Goal: Information Seeking & Learning: Learn about a topic

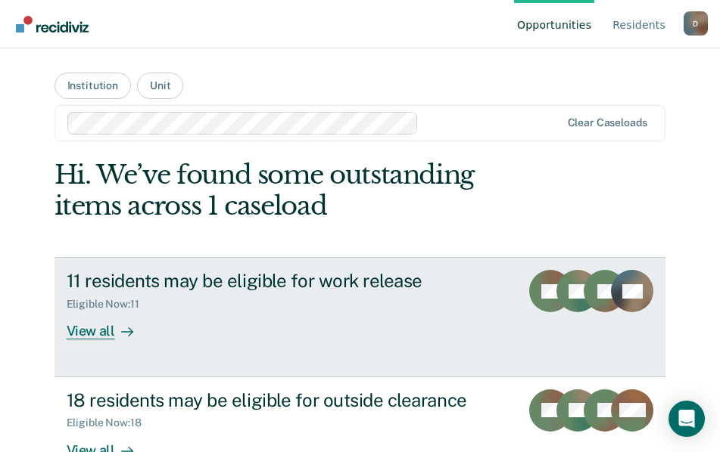
click at [474, 283] on div "11 residents may be eligible for work release" at bounding box center [288, 281] width 442 height 22
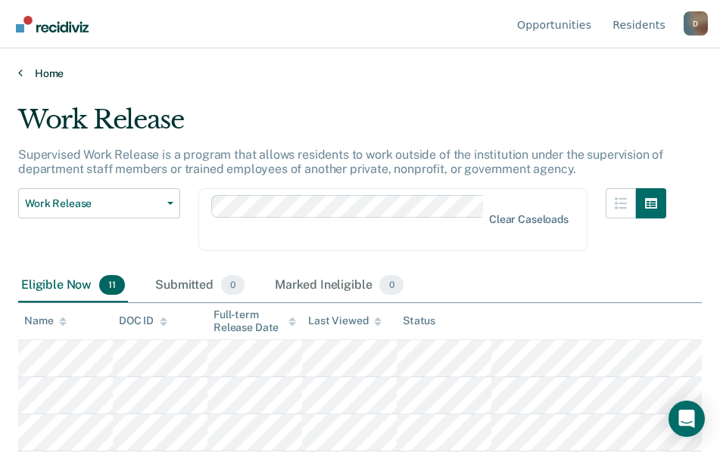
click at [41, 72] on link "Home" at bounding box center [359, 74] width 683 height 14
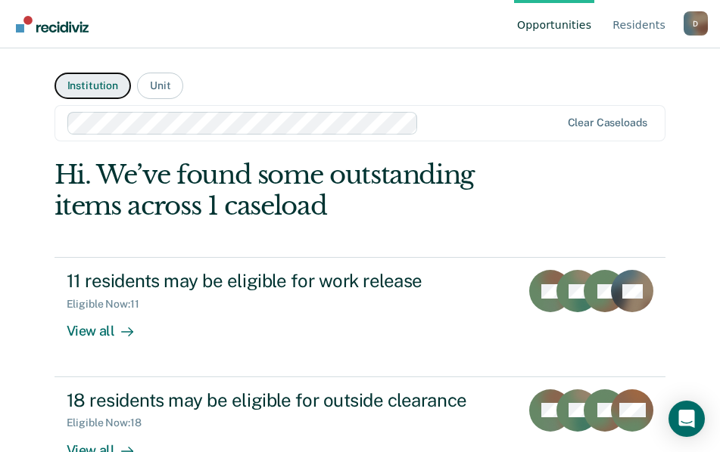
click at [89, 83] on button "Institution" at bounding box center [92, 86] width 76 height 26
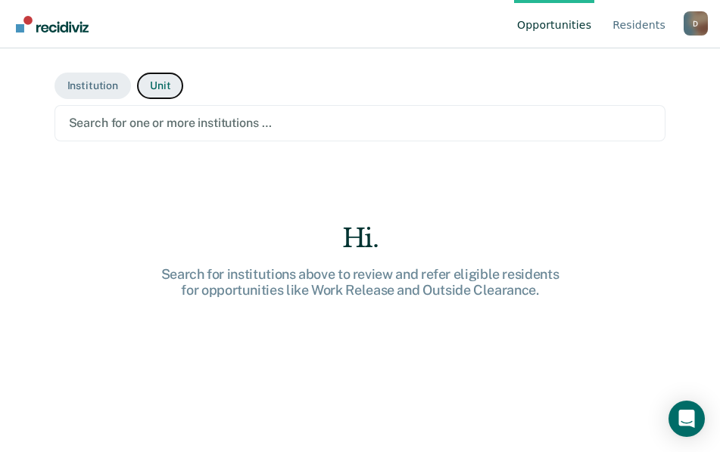
click at [160, 84] on button "Unit" at bounding box center [160, 86] width 46 height 26
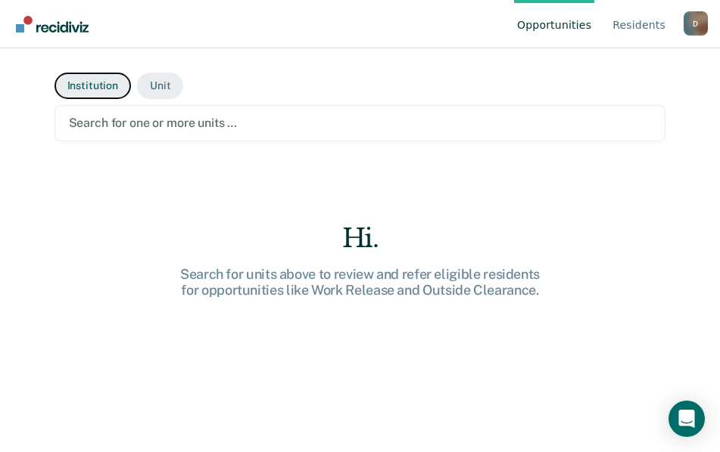
click at [92, 80] on button "Institution" at bounding box center [92, 86] width 76 height 26
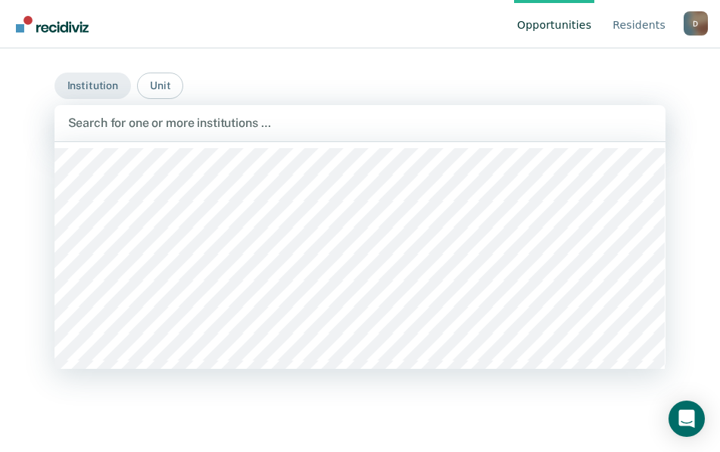
click at [154, 127] on div at bounding box center [360, 122] width 584 height 17
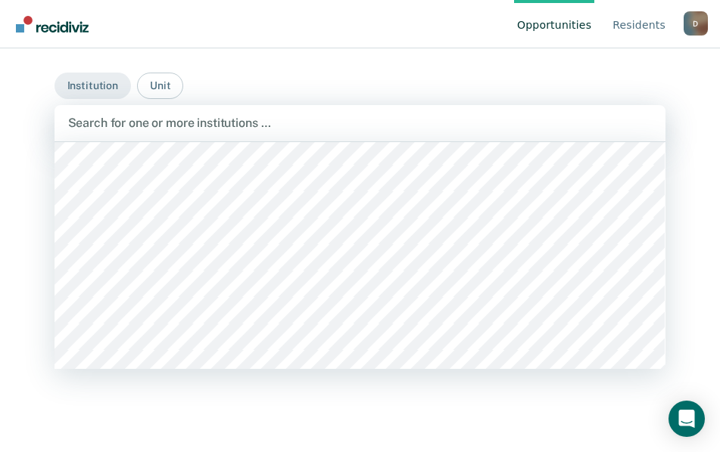
scroll to position [3481, 0]
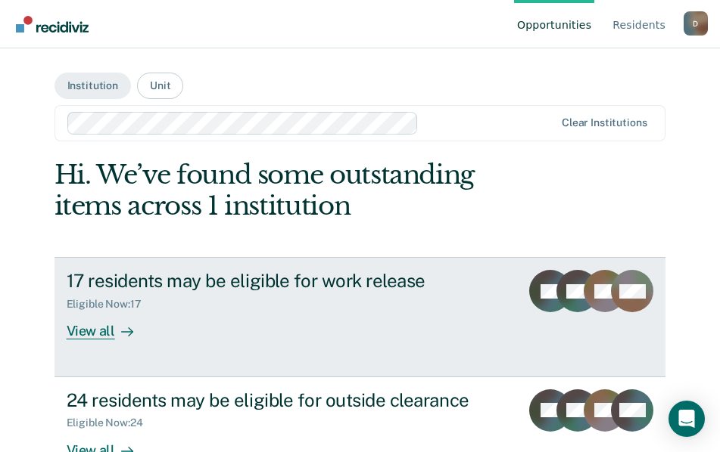
click at [563, 291] on icon at bounding box center [573, 282] width 54 height 51
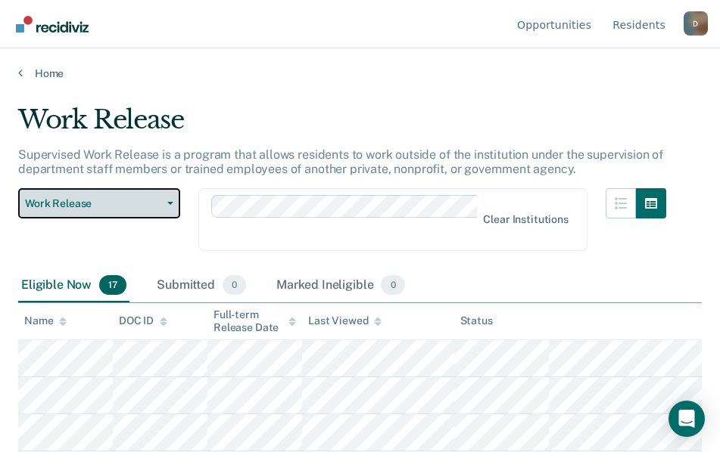
click at [168, 202] on icon "button" at bounding box center [170, 203] width 6 height 3
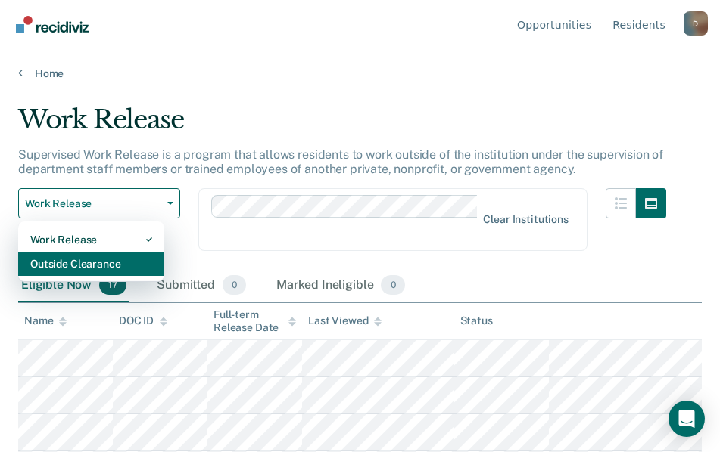
click at [116, 263] on div "Outside Clearance" at bounding box center [91, 264] width 122 height 24
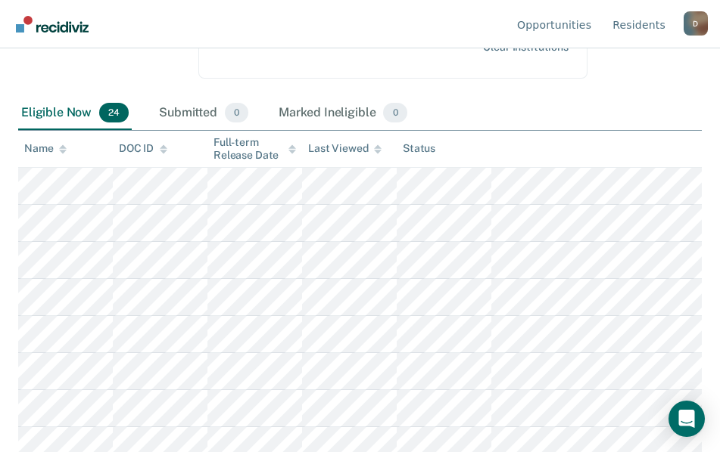
scroll to position [97, 0]
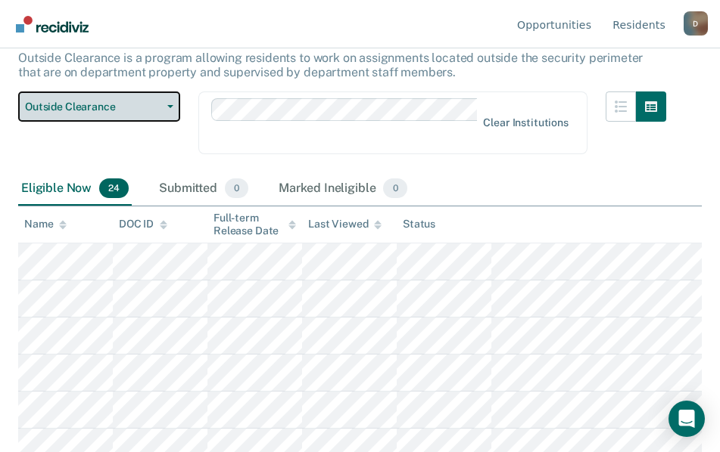
click at [171, 109] on button "Outside Clearance" at bounding box center [99, 107] width 162 height 30
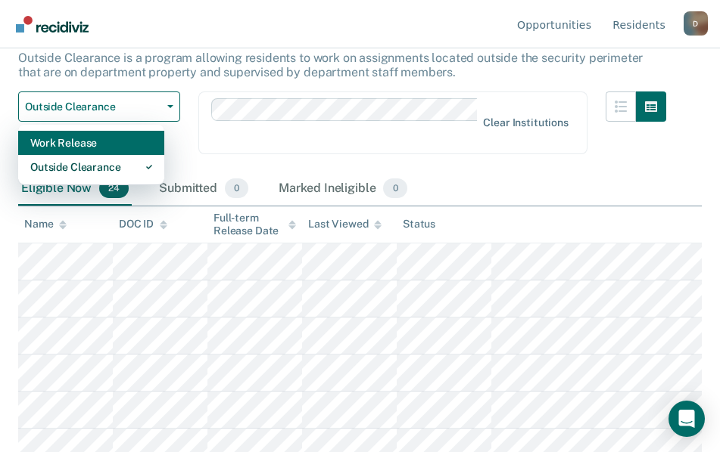
click at [115, 148] on div "Work Release" at bounding box center [91, 143] width 122 height 24
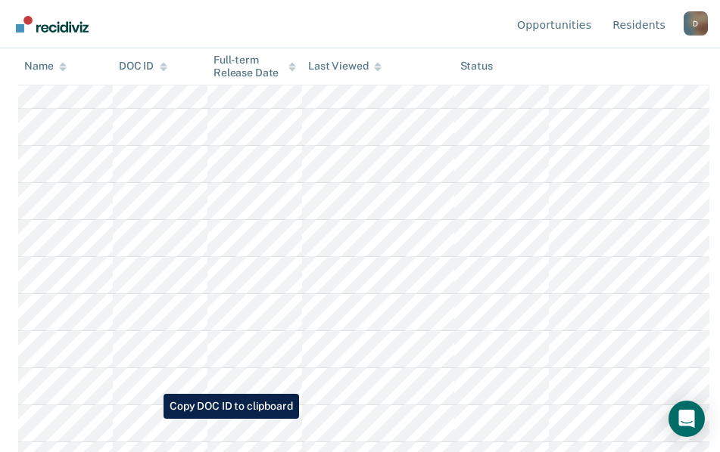
scroll to position [518, 0]
